Goal: Task Accomplishment & Management: Manage account settings

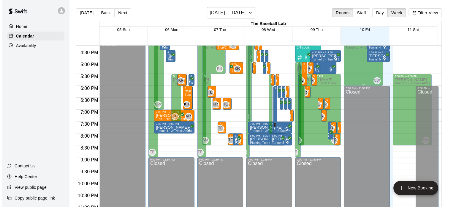
scroll to position [235, 0]
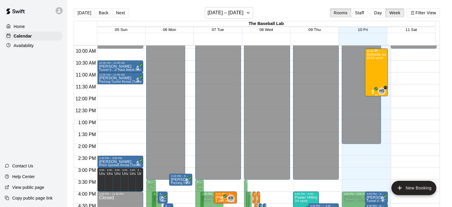
click at [371, 68] on div "Schools out Camp! October 10th 10am - Noon 16/16 spots" at bounding box center [376, 155] width 19 height 207
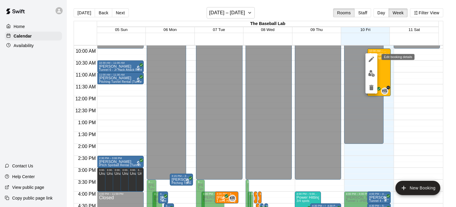
click at [373, 60] on icon "edit" at bounding box center [371, 59] width 7 height 7
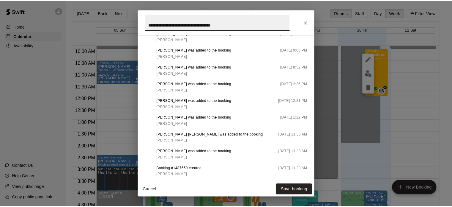
scroll to position [540, 0]
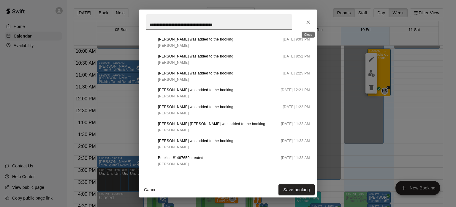
click at [308, 23] on icon "Close" at bounding box center [309, 22] width 6 height 6
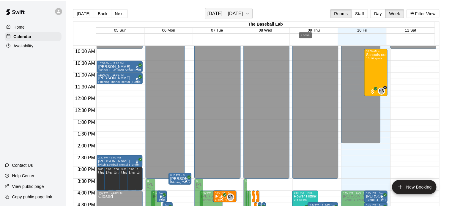
scroll to position [0, 0]
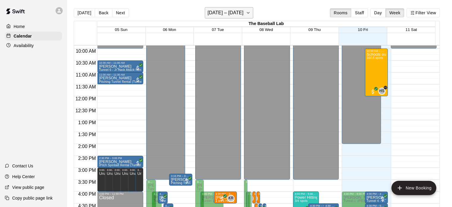
click at [242, 14] on h6 "[DATE] – [DATE]" at bounding box center [225, 13] width 36 height 8
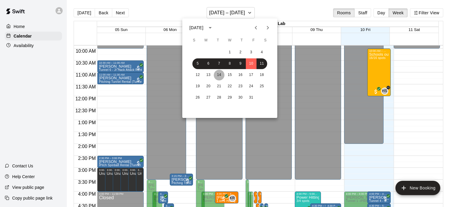
click at [218, 76] on button "14" at bounding box center [219, 75] width 11 height 11
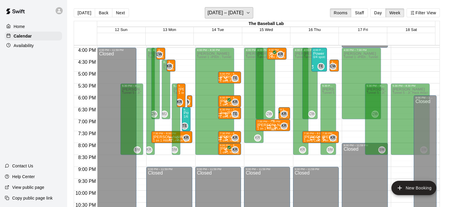
scroll to position [350, 0]
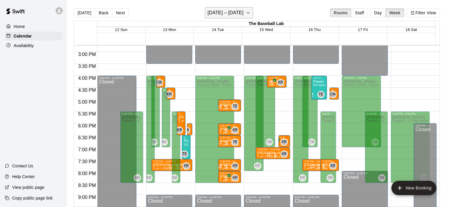
click at [232, 13] on h6 "[DATE] – [DATE]" at bounding box center [225, 13] width 36 height 8
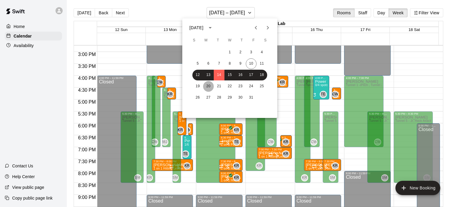
click at [208, 86] on button "20" at bounding box center [208, 86] width 11 height 11
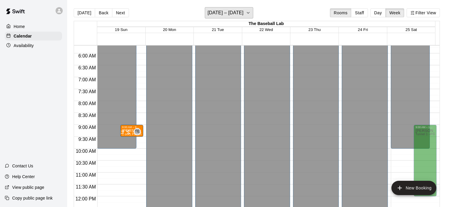
scroll to position [136, 0]
click at [226, 16] on h6 "[DATE] – [DATE]" at bounding box center [225, 13] width 36 height 8
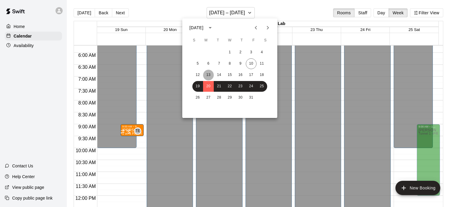
click at [212, 73] on button "13" at bounding box center [208, 75] width 11 height 11
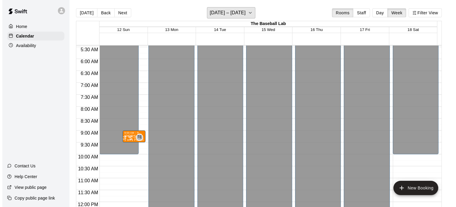
scroll to position [129, 0]
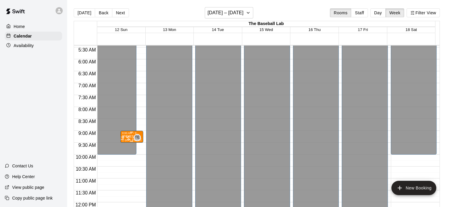
click at [130, 133] on div "9:00 AM – 9:30 AM" at bounding box center [131, 132] width 19 height 3
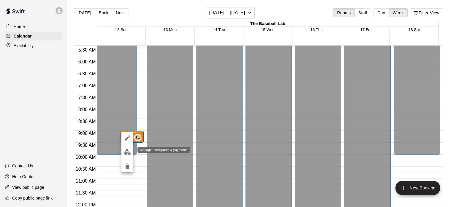
click at [128, 153] on img "edit" at bounding box center [127, 151] width 7 height 7
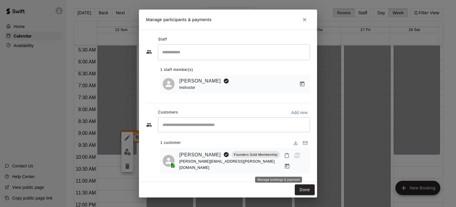
click at [282, 170] on button "Manage bookings & payment" at bounding box center [287, 165] width 11 height 11
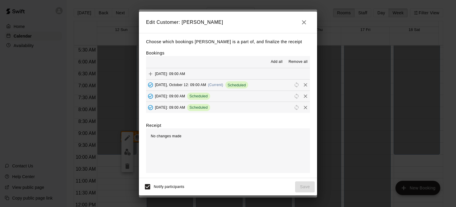
click at [192, 86] on span "[DATE], October 12: 09:00 AM" at bounding box center [180, 85] width 51 height 4
click at [292, 85] on span "Reschedule" at bounding box center [296, 84] width 9 height 4
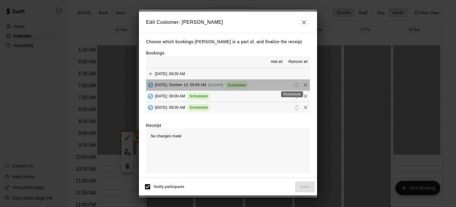
click at [292, 84] on span "Reschedule" at bounding box center [296, 84] width 9 height 4
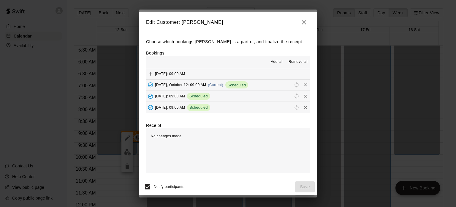
drag, startPoint x: 292, startPoint y: 84, endPoint x: 289, endPoint y: 88, distance: 4.8
click at [292, 88] on div "button" at bounding box center [301, 84] width 18 height 9
click at [293, 85] on span "Reschedule" at bounding box center [296, 84] width 9 height 4
click at [270, 86] on button "Sunday, October 12: 09:00 AM (Current) Scheduled" at bounding box center [228, 84] width 164 height 11
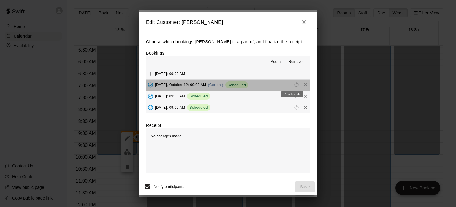
click at [292, 84] on span "Reschedule" at bounding box center [296, 84] width 9 height 4
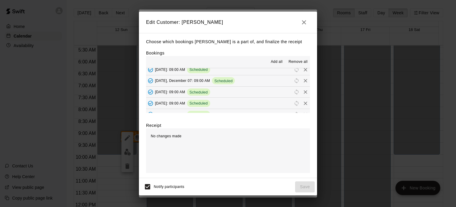
scroll to position [100, 0]
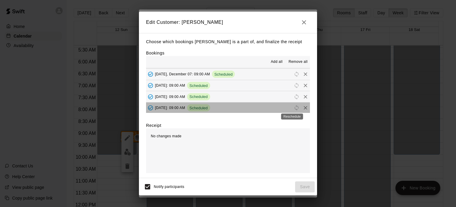
click at [294, 108] on span "Reschedule" at bounding box center [296, 107] width 9 height 4
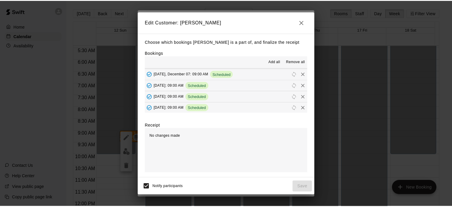
scroll to position [0, 0]
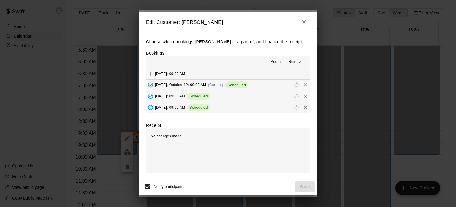
click at [305, 20] on icon "button" at bounding box center [304, 22] width 7 height 7
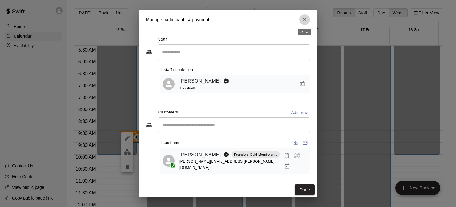
click at [305, 21] on icon "Close" at bounding box center [305, 20] width 6 height 6
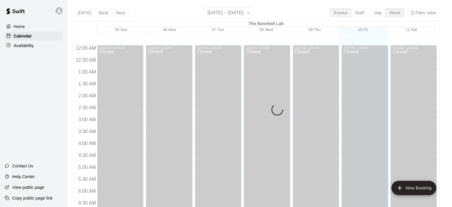
click at [244, 13] on div "[DATE] Back Next [DATE] – [DATE] Rooms Staff Day Week Filter View The Baseball …" at bounding box center [257, 110] width 366 height 207
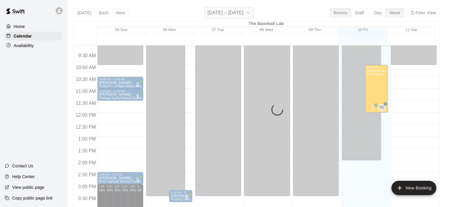
click at [250, 11] on icon "button" at bounding box center [248, 12] width 5 height 7
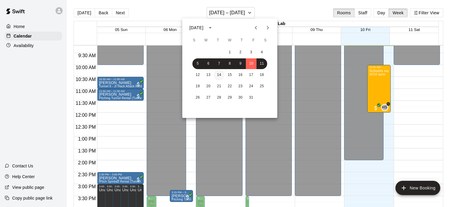
click at [215, 76] on button "14" at bounding box center [219, 75] width 11 height 11
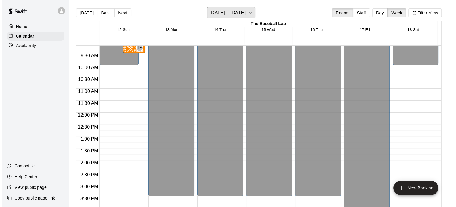
scroll to position [169, 0]
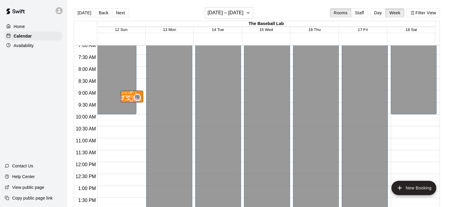
click at [134, 97] on div "TE" at bounding box center [137, 97] width 7 height 7
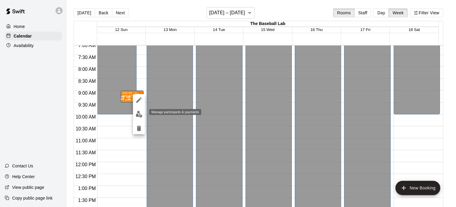
click at [139, 116] on img "edit" at bounding box center [139, 114] width 7 height 7
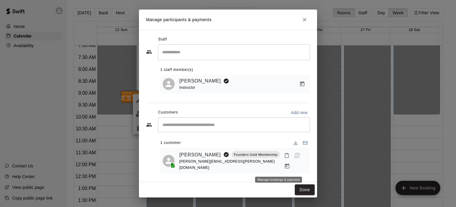
click at [284, 167] on icon "Manage bookings & payment" at bounding box center [287, 166] width 6 height 6
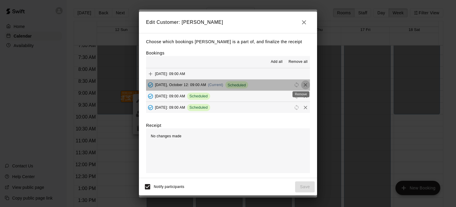
click at [303, 85] on icon "Remove" at bounding box center [306, 85] width 6 height 6
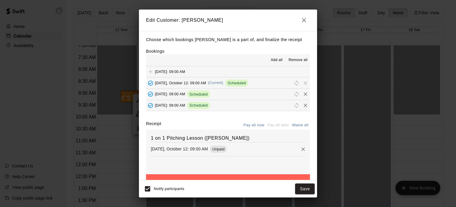
scroll to position [17, 0]
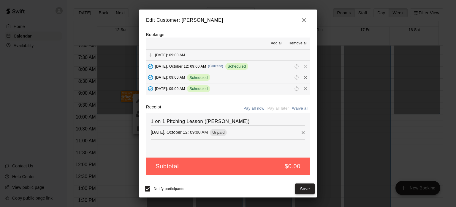
click at [301, 190] on button "Save" at bounding box center [305, 188] width 20 height 11
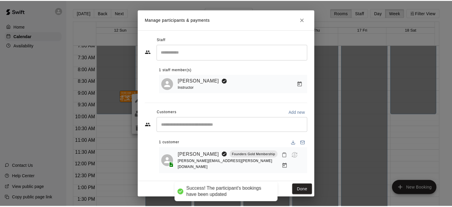
scroll to position [0, 0]
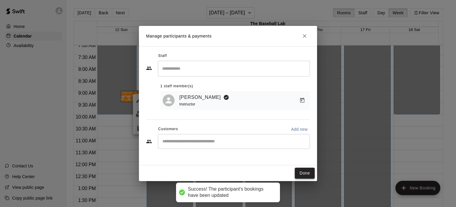
click at [301, 172] on button "Done" at bounding box center [305, 172] width 20 height 11
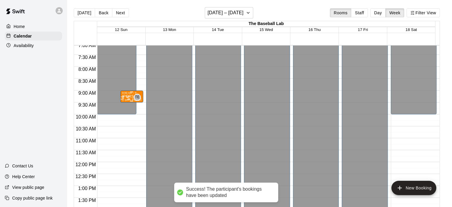
click at [127, 95] on div "TE 0" at bounding box center [129, 97] width 21 height 7
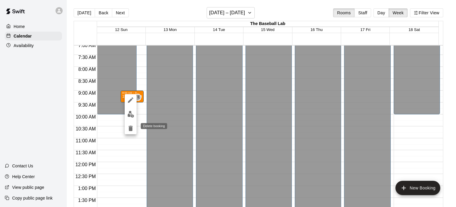
click at [131, 127] on icon "delete" at bounding box center [131, 127] width 4 height 5
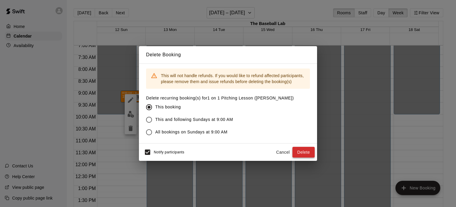
click at [302, 154] on button "Delete" at bounding box center [304, 152] width 22 height 11
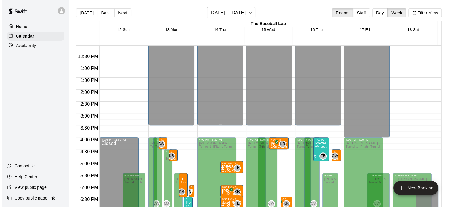
scroll to position [349, 0]
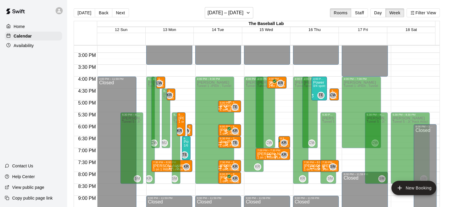
click at [227, 106] on div at bounding box center [223, 108] width 12 height 6
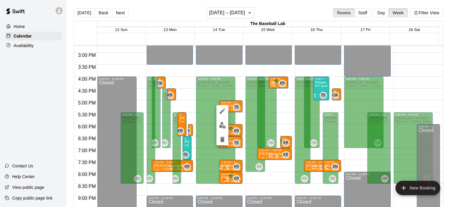
click at [251, 133] on div at bounding box center [228, 103] width 456 height 207
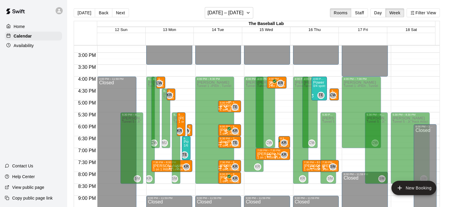
click at [224, 105] on div at bounding box center [223, 108] width 12 height 6
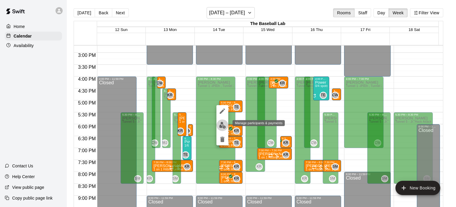
click at [221, 126] on img "edit" at bounding box center [222, 125] width 7 height 7
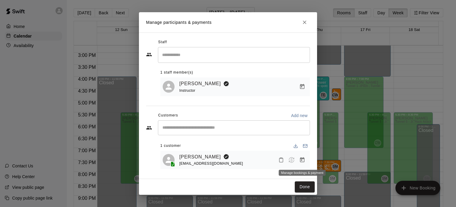
click at [304, 161] on icon "Manage bookings & payment" at bounding box center [303, 160] width 6 height 6
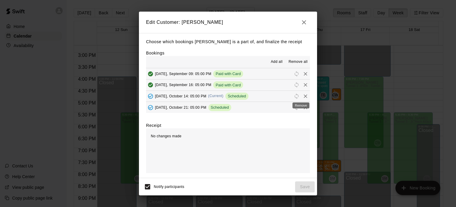
click at [304, 95] on icon "Remove" at bounding box center [306, 96] width 4 height 4
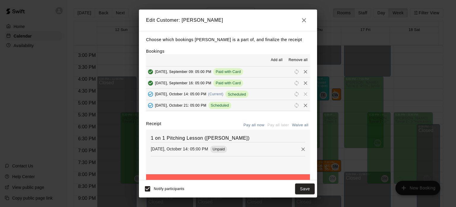
scroll to position [17, 0]
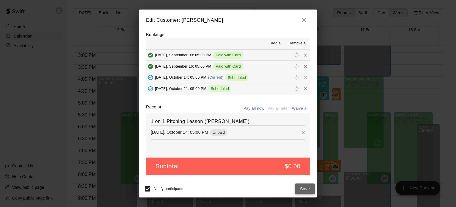
click at [303, 191] on button "Save" at bounding box center [305, 188] width 20 height 11
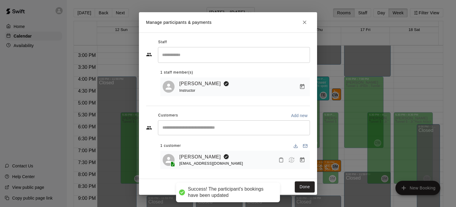
scroll to position [0, 0]
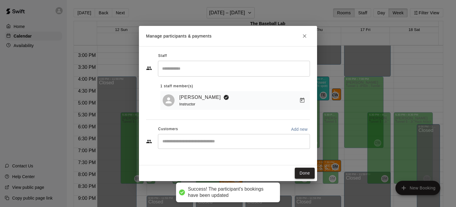
click at [306, 171] on button "Done" at bounding box center [305, 172] width 20 height 11
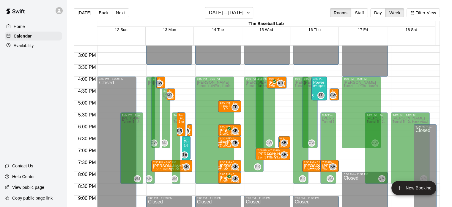
click at [230, 140] on div "TE 0" at bounding box center [227, 142] width 21 height 7
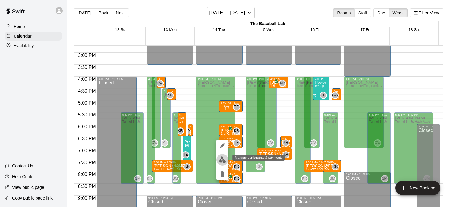
click at [226, 163] on img "edit" at bounding box center [222, 159] width 7 height 7
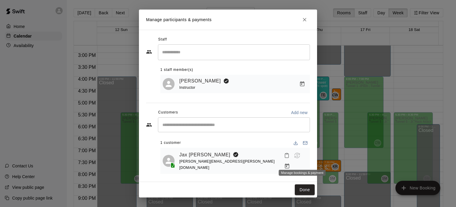
click at [290, 163] on icon "Manage bookings & payment" at bounding box center [287, 166] width 6 height 6
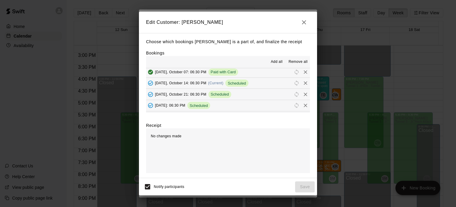
scroll to position [34, 0]
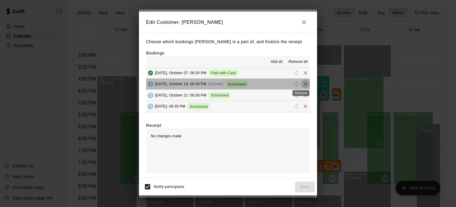
click at [303, 82] on icon "Remove" at bounding box center [306, 84] width 6 height 6
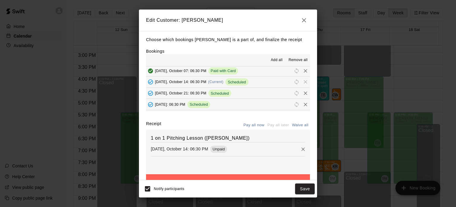
scroll to position [17, 0]
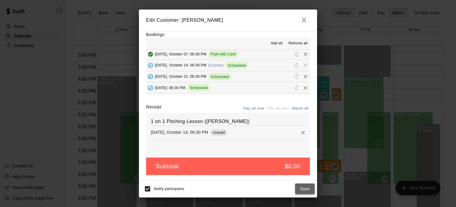
click at [305, 188] on button "Save" at bounding box center [305, 188] width 20 height 11
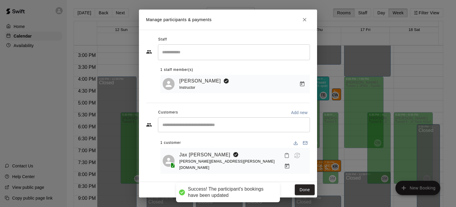
scroll to position [0, 0]
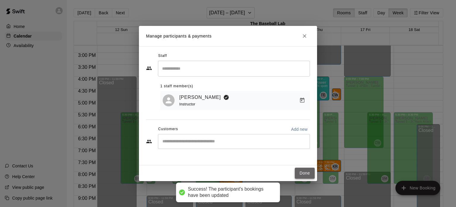
click at [301, 170] on button "Done" at bounding box center [305, 172] width 20 height 11
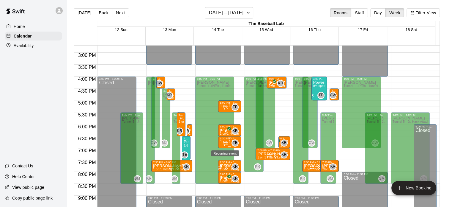
click at [226, 142] on icon "Recurring event" at bounding box center [226, 142] width 4 height 1
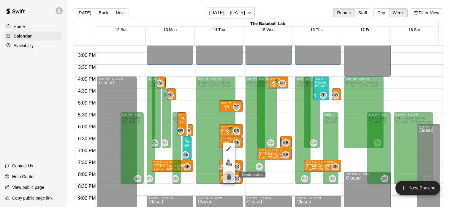
click at [230, 175] on icon "delete" at bounding box center [229, 176] width 4 height 5
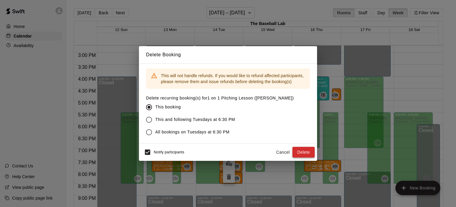
click at [302, 149] on button "Delete" at bounding box center [304, 152] width 22 height 11
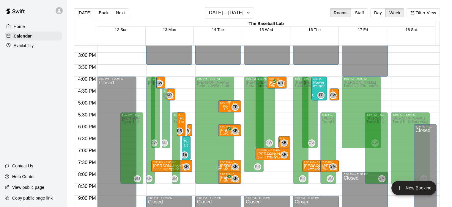
click at [226, 103] on div "TE 0" at bounding box center [230, 106] width 15 height 7
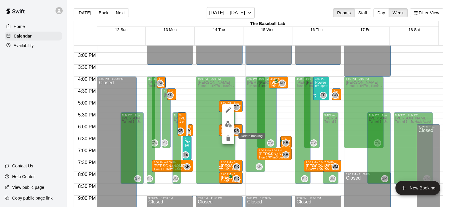
click at [228, 139] on icon "delete" at bounding box center [228, 137] width 4 height 5
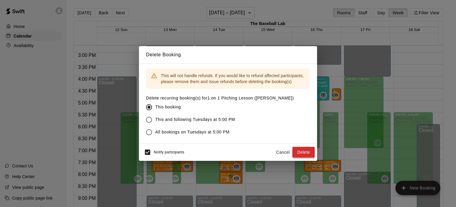
click at [307, 150] on button "Delete" at bounding box center [304, 152] width 22 height 11
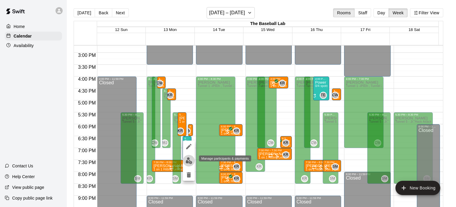
click at [188, 160] on img "edit" at bounding box center [189, 160] width 7 height 7
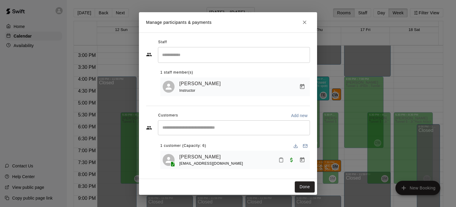
click at [198, 165] on span "[EMAIL_ADDRESS][DOMAIN_NAME]" at bounding box center [212, 163] width 64 height 4
copy span "[EMAIL_ADDRESS][DOMAIN_NAME]"
click at [303, 21] on icon "Close" at bounding box center [305, 22] width 6 height 6
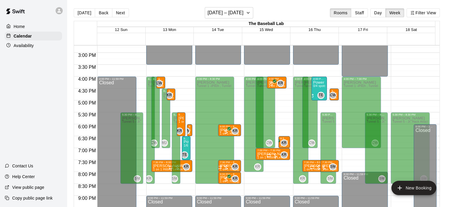
click at [187, 145] on span "1/6 spots" at bounding box center [190, 145] width 13 height 3
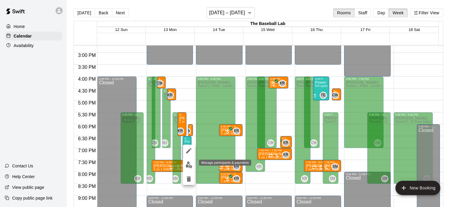
click at [187, 164] on img "edit" at bounding box center [189, 164] width 7 height 7
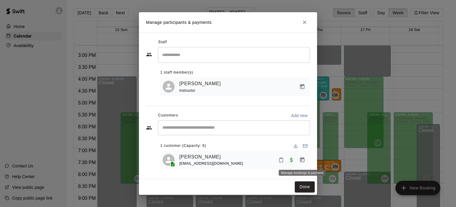
click at [305, 159] on icon "Manage bookings & payment" at bounding box center [303, 160] width 6 height 6
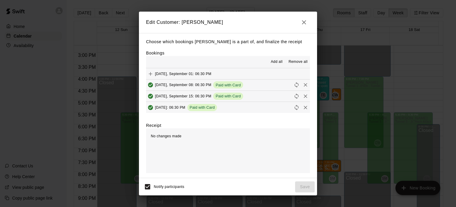
scroll to position [11, 0]
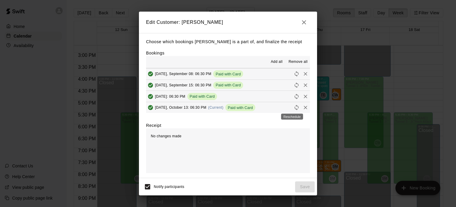
click at [294, 105] on icon "Reschedule" at bounding box center [297, 107] width 6 height 6
click at [215, 106] on span "(Current)" at bounding box center [215, 107] width 15 height 4
click at [303, 19] on icon "button" at bounding box center [304, 22] width 7 height 7
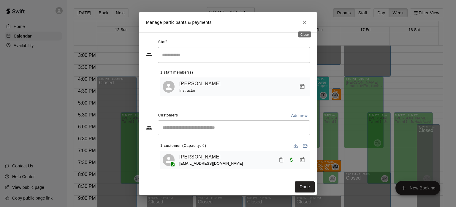
click at [308, 24] on icon "Close" at bounding box center [305, 22] width 6 height 6
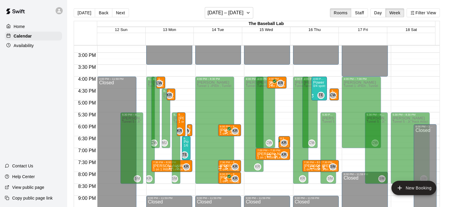
click at [234, 1] on main "[DATE] Back Next [DATE] – [DATE] Rooms Staff Day Week Filter View The Baseball …" at bounding box center [259, 108] width 385 height 216
click at [235, 10] on h6 "[DATE] – [DATE]" at bounding box center [225, 13] width 36 height 8
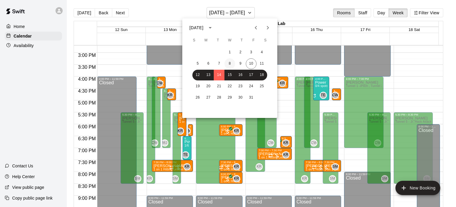
click at [231, 65] on button "8" at bounding box center [230, 63] width 11 height 11
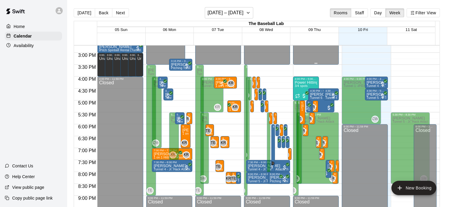
click at [349, 206] on div "Closed" at bounding box center [365, 198] width 42 height 141
click at [220, 13] on h6 "[DATE] – [DATE]" at bounding box center [225, 13] width 36 height 8
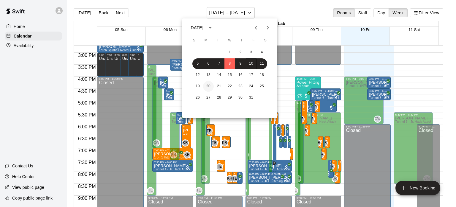
click at [206, 87] on button "20" at bounding box center [208, 86] width 11 height 11
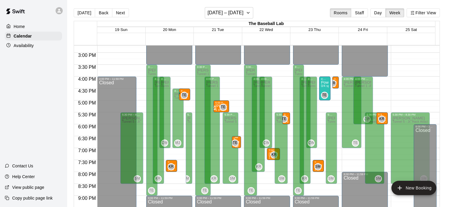
click at [239, 139] on div "6:30 PM – 7:00 PM Jax [PERSON_NAME] 1 on 1 [PERSON_NAME] ([PERSON_NAME]) TE 0" at bounding box center [236, 142] width 9 height 12
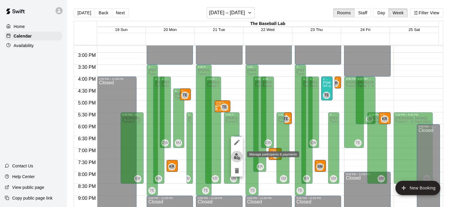
click at [237, 157] on img "edit" at bounding box center [237, 156] width 7 height 7
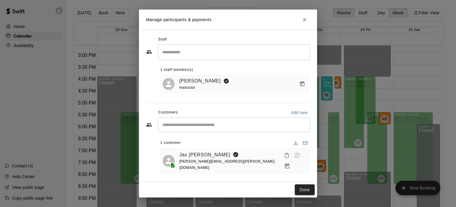
click at [191, 164] on span "[PERSON_NAME][EMAIL_ADDRESS][PERSON_NAME][DOMAIN_NAME]" at bounding box center [227, 164] width 95 height 10
copy span "[PERSON_NAME][EMAIL_ADDRESS][PERSON_NAME][DOMAIN_NAME]"
click at [306, 21] on icon "Close" at bounding box center [305, 20] width 4 height 4
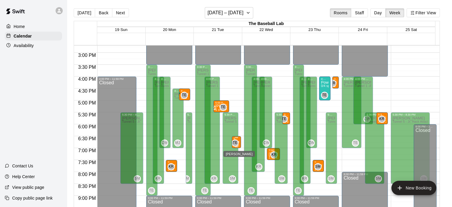
click at [238, 139] on span "TE 0" at bounding box center [236, 142] width 5 height 7
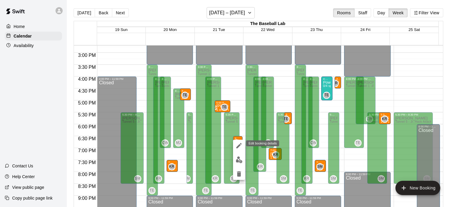
click at [239, 142] on icon "edit" at bounding box center [239, 145] width 7 height 7
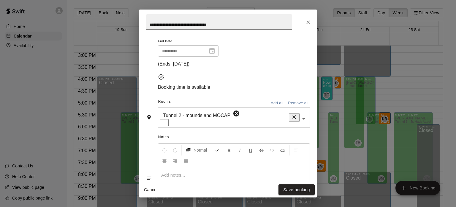
scroll to position [219, 0]
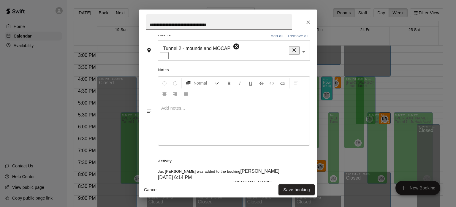
click at [305, 23] on button "Close" at bounding box center [308, 22] width 11 height 11
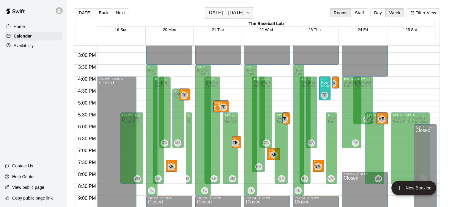
click at [235, 10] on h6 "[DATE] – [DATE]" at bounding box center [225, 13] width 36 height 8
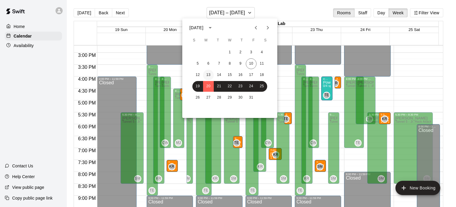
click at [209, 73] on button "13" at bounding box center [208, 75] width 11 height 11
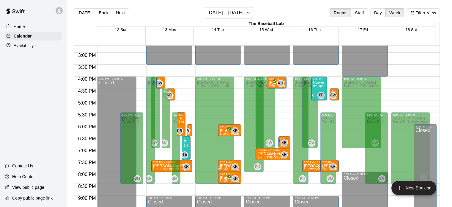
click at [186, 141] on p "Power Hitting Clinic (ages [DEMOGRAPHIC_DATA])" at bounding box center [186, 141] width 5 height 0
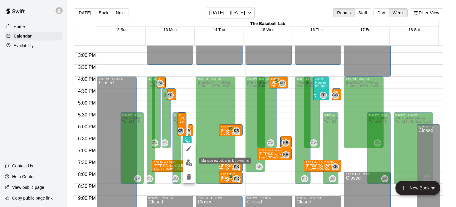
click at [188, 165] on img "edit" at bounding box center [189, 162] width 7 height 7
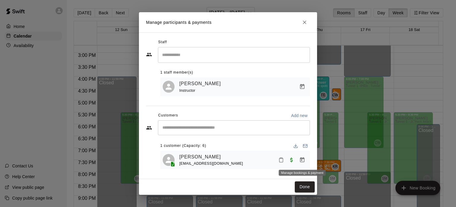
click at [303, 159] on icon "Manage bookings & payment" at bounding box center [302, 159] width 4 height 5
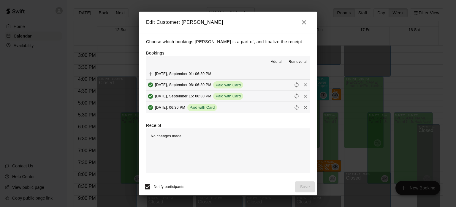
scroll to position [11, 0]
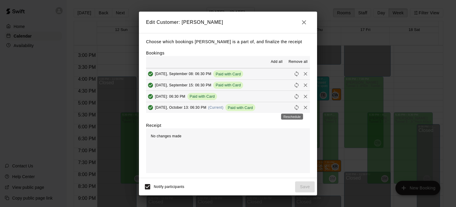
click at [294, 108] on icon "Reschedule" at bounding box center [297, 107] width 6 height 6
click at [306, 25] on icon "button" at bounding box center [304, 22] width 7 height 7
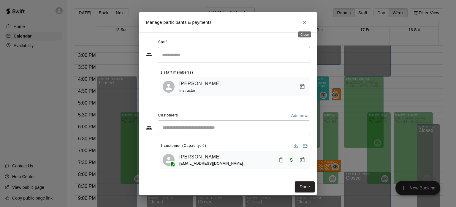
drag, startPoint x: 309, startPoint y: 22, endPoint x: 194, endPoint y: 95, distance: 136.1
click at [309, 22] on button "Close" at bounding box center [305, 22] width 11 height 11
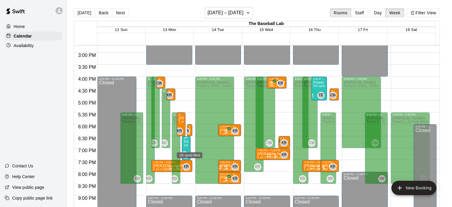
click at [184, 145] on span "1/6 spots" at bounding box center [190, 145] width 13 height 3
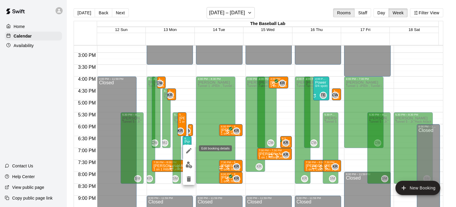
click at [189, 149] on icon "edit" at bounding box center [188, 150] width 5 height 5
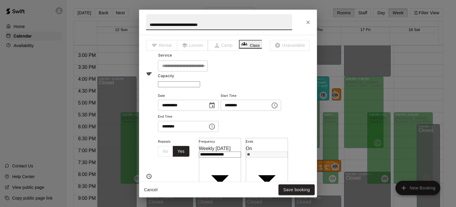
click at [188, 111] on input "**********" at bounding box center [181, 105] width 46 height 11
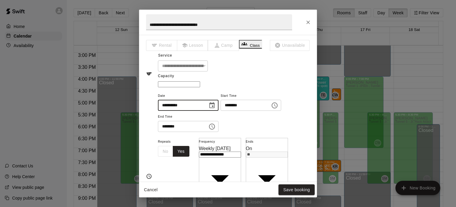
click at [216, 109] on icon "Choose date, selected date is Oct 13, 2025" at bounding box center [212, 105] width 7 height 7
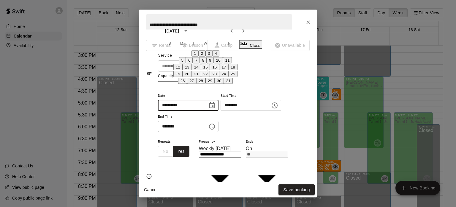
click at [183, 77] on button "20" at bounding box center [187, 74] width 9 height 6
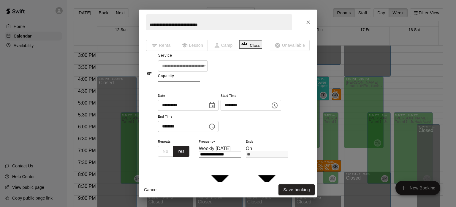
type input "**********"
click at [301, 189] on button "Save booking" at bounding box center [297, 189] width 36 height 11
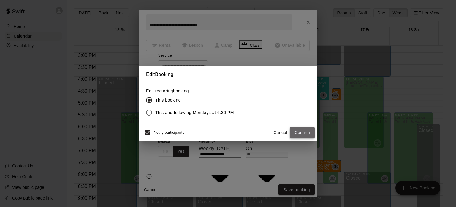
click at [309, 134] on button "Confirm" at bounding box center [302, 132] width 25 height 11
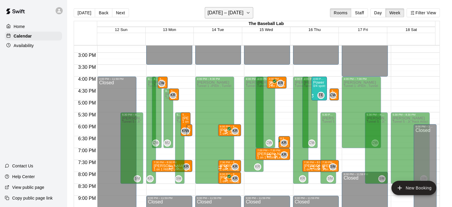
click at [226, 11] on h6 "[DATE] – [DATE]" at bounding box center [225, 13] width 36 height 8
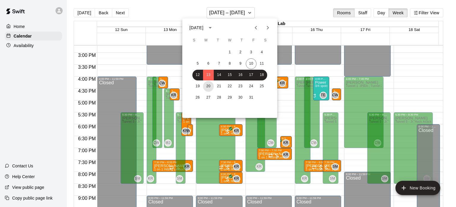
click at [208, 85] on button "20" at bounding box center [208, 86] width 11 height 11
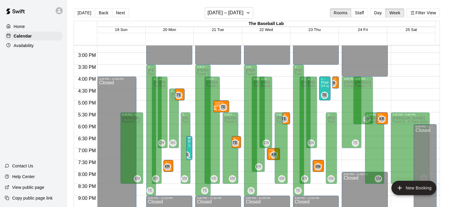
click at [190, 147] on div "6:30 PM – 7:30 PM Power Hitting Clinic (ages [DEMOGRAPHIC_DATA]) 1/6 spots TE 0" at bounding box center [189, 148] width 6 height 24
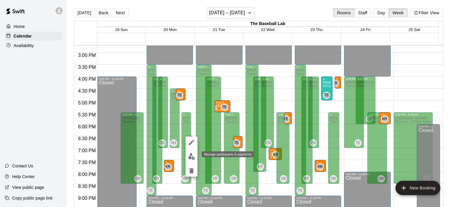
click at [189, 153] on img "edit" at bounding box center [191, 156] width 7 height 7
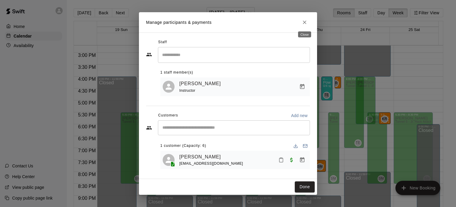
click at [307, 21] on icon "Close" at bounding box center [305, 22] width 6 height 6
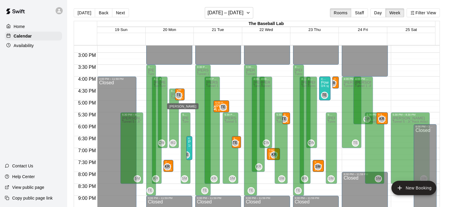
click at [181, 94] on div "TE" at bounding box center [178, 95] width 7 height 7
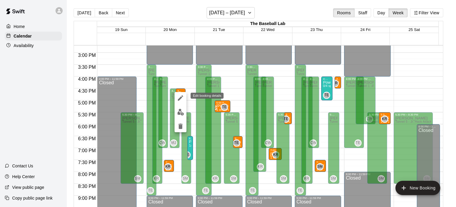
click at [181, 97] on icon "edit" at bounding box center [180, 97] width 5 height 5
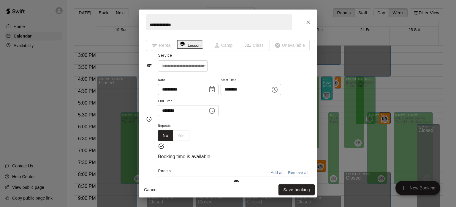
click at [270, 111] on div "**********" at bounding box center [234, 96] width 152 height 40
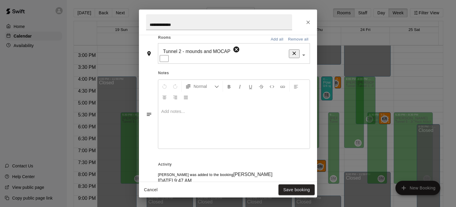
scroll to position [188, 0]
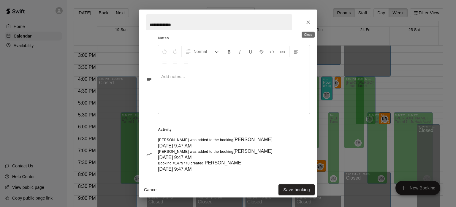
click at [308, 22] on icon "Close" at bounding box center [309, 23] width 4 height 4
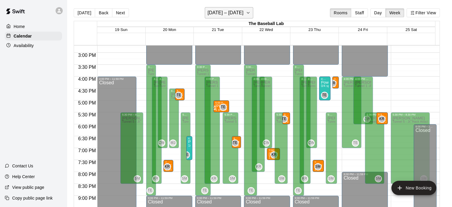
click at [215, 17] on h6 "[DATE] – [DATE]" at bounding box center [225, 13] width 36 height 8
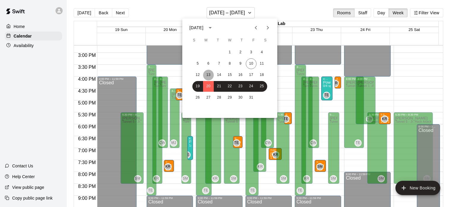
click at [212, 78] on button "13" at bounding box center [208, 75] width 11 height 11
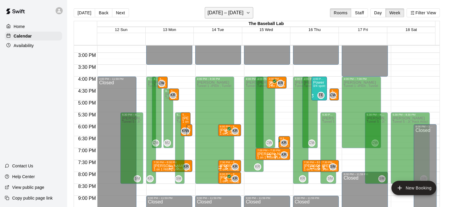
click at [236, 13] on h6 "[DATE] – [DATE]" at bounding box center [225, 13] width 36 height 8
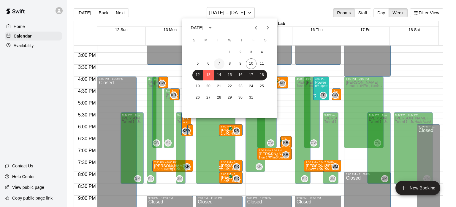
click at [218, 66] on button "7" at bounding box center [219, 63] width 11 height 11
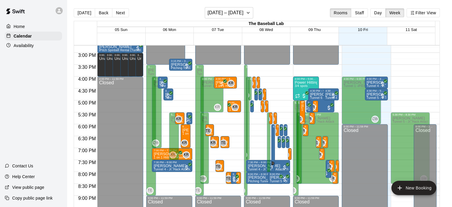
click at [303, 111] on span "1 on 1 Pitching Lesson 60 minutes ([PERSON_NAME])" at bounding box center [340, 109] width 78 height 3
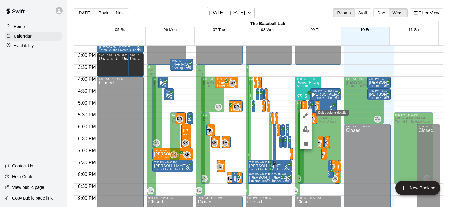
click at [306, 114] on icon "edit" at bounding box center [306, 114] width 7 height 7
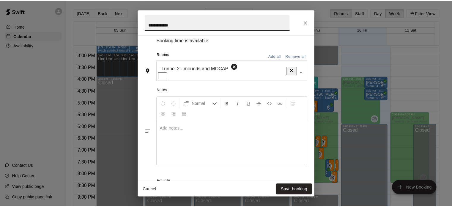
scroll to position [0, 0]
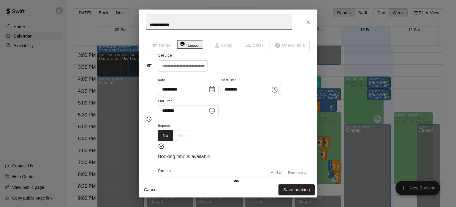
click at [309, 22] on icon "Close" at bounding box center [309, 22] width 6 height 6
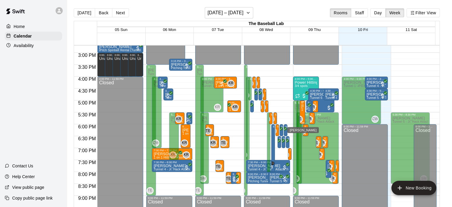
click at [302, 115] on div "[PERSON_NAME] 1 on 1 Pitching Lesson 60 minutes ([PERSON_NAME])" at bounding box center [302, 207] width 2 height 207
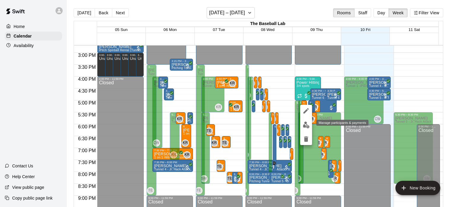
click at [306, 123] on img "edit" at bounding box center [306, 124] width 7 height 7
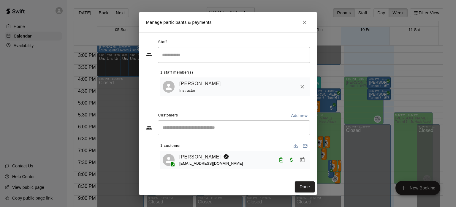
click at [211, 165] on span "[EMAIL_ADDRESS][DOMAIN_NAME]" at bounding box center [212, 163] width 64 height 4
copy span "[EMAIL_ADDRESS][DOMAIN_NAME]"
click at [302, 25] on button "Close" at bounding box center [305, 22] width 11 height 11
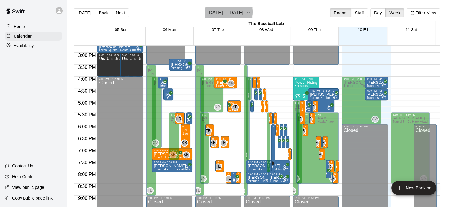
click at [228, 12] on h6 "[DATE] – [DATE]" at bounding box center [225, 13] width 36 height 8
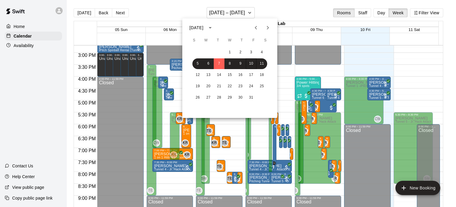
click at [265, 28] on icon "Next month" at bounding box center [267, 27] width 7 height 7
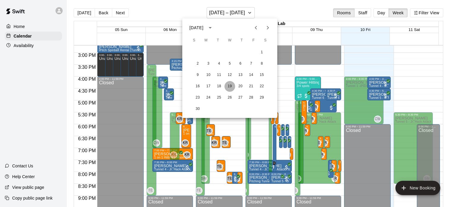
click at [229, 87] on button "19" at bounding box center [230, 86] width 11 height 11
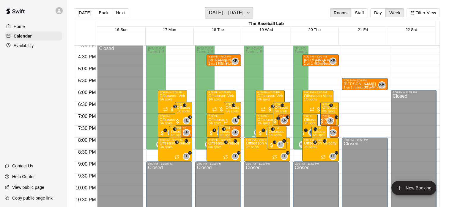
scroll to position [384, 0]
